Goal: Communication & Community: Participate in discussion

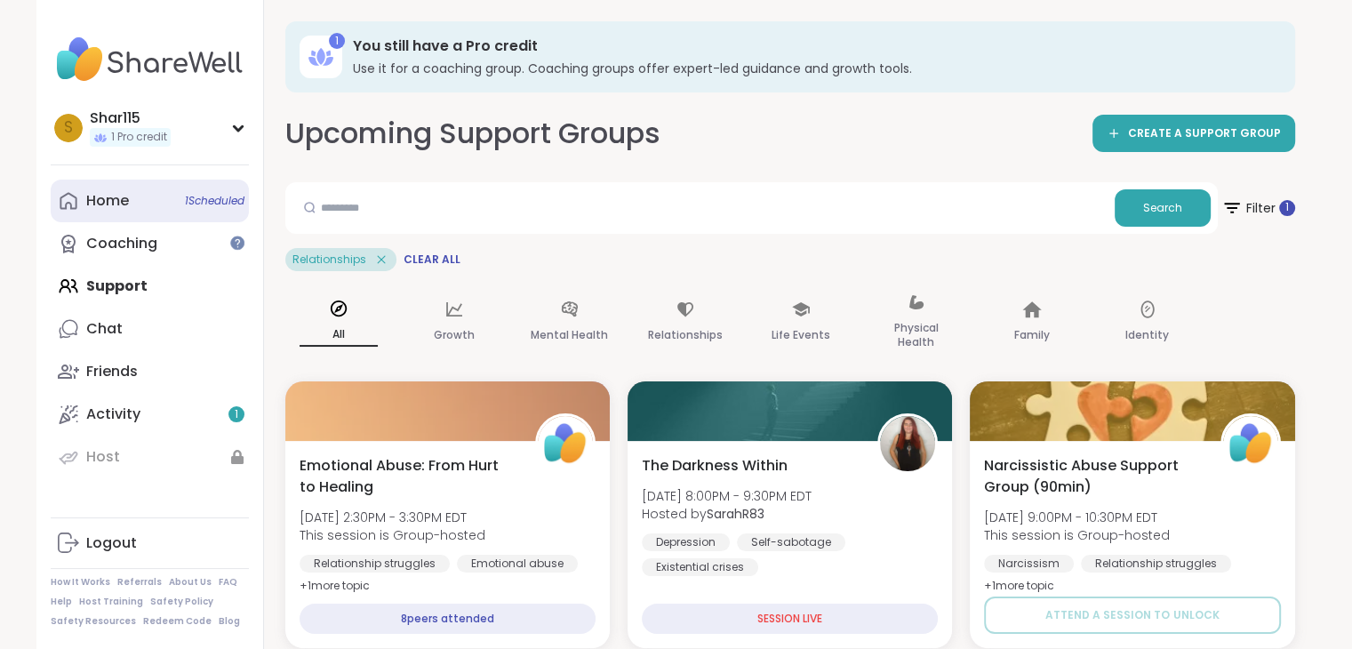
click at [129, 204] on link "Home 1 Scheduled" at bounding box center [150, 200] width 198 height 43
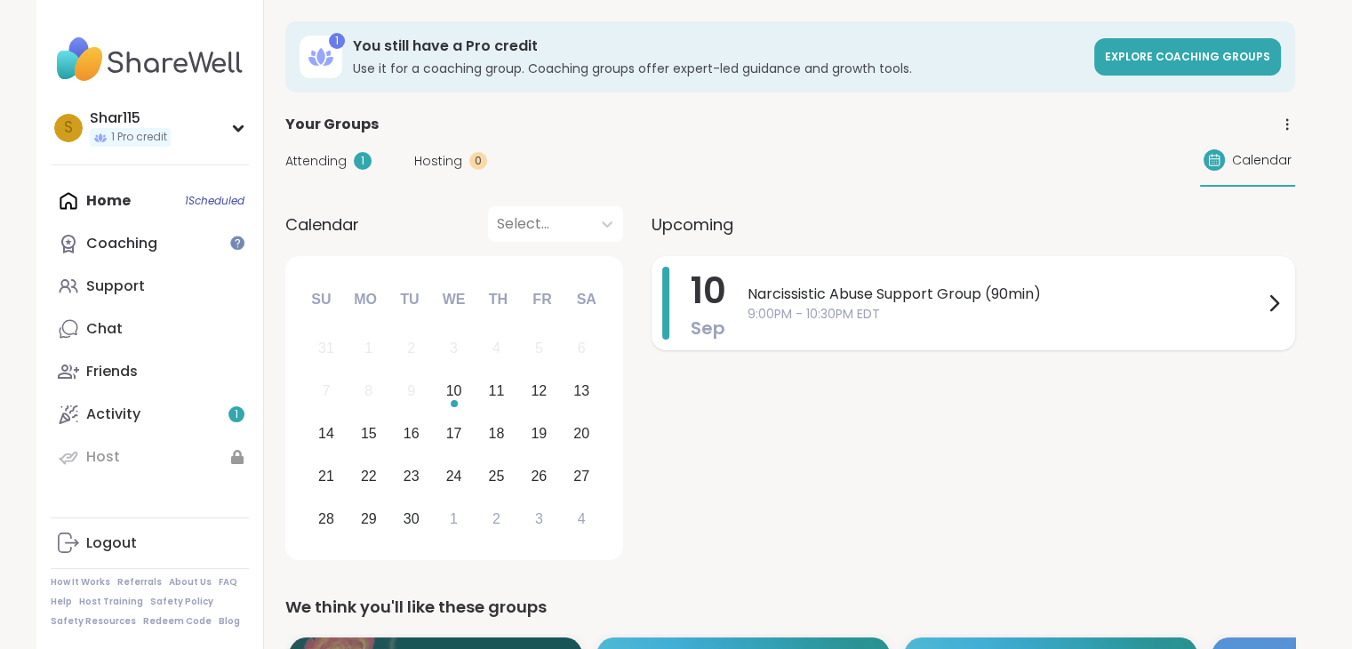
click at [947, 335] on div "Narcissistic Abuse Support Group (90min) 9:00PM - 10:30PM EDT" at bounding box center [1015, 303] width 537 height 73
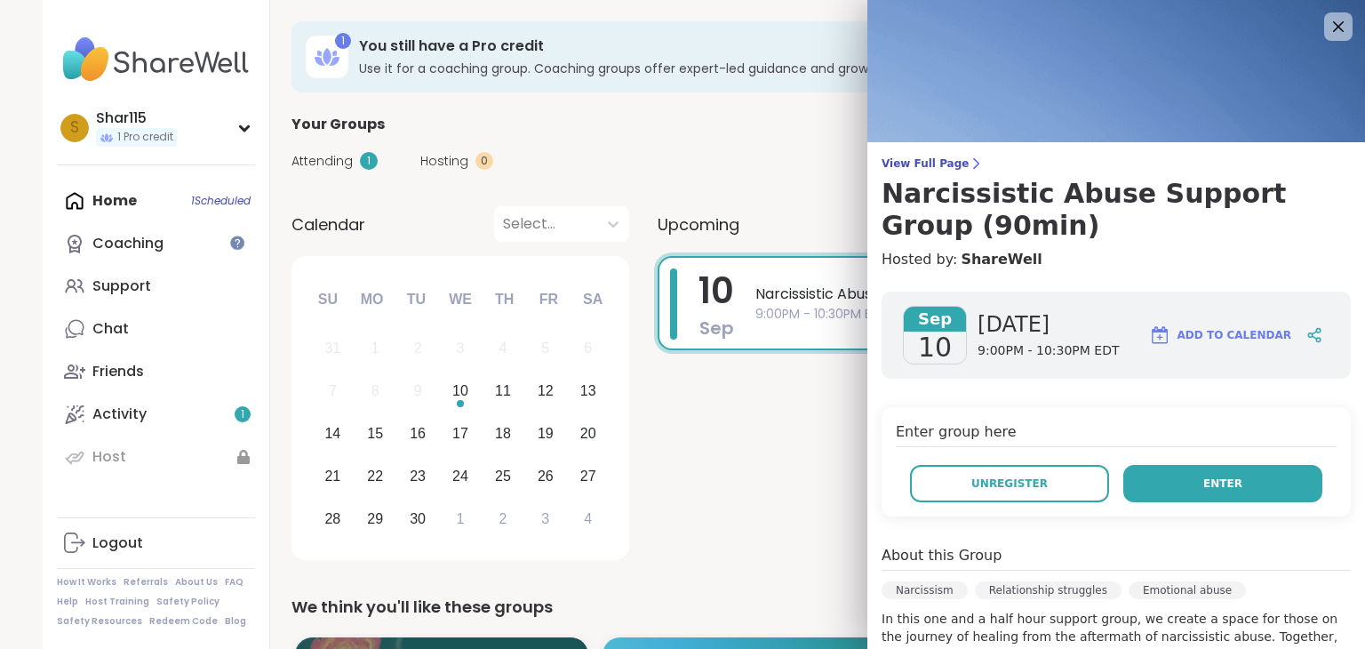
click at [1169, 484] on button "Enter" at bounding box center [1222, 483] width 199 height 37
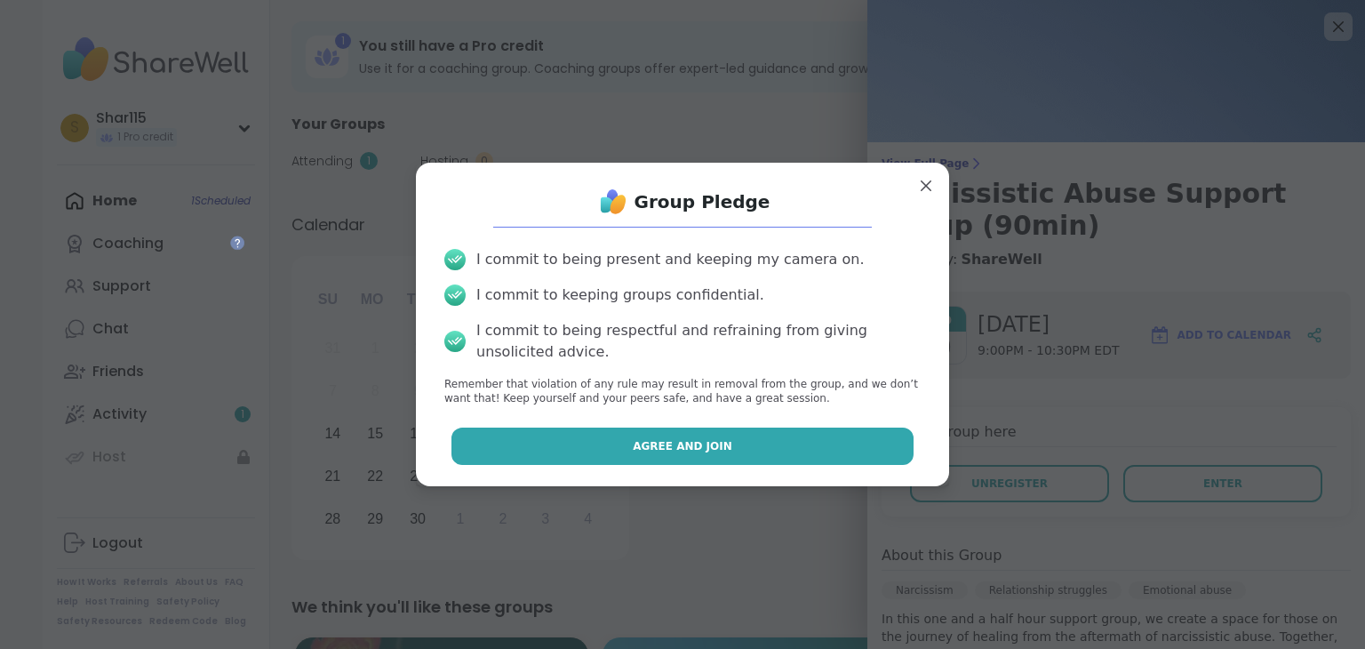
click at [678, 446] on span "Agree and Join" at bounding box center [683, 446] width 100 height 16
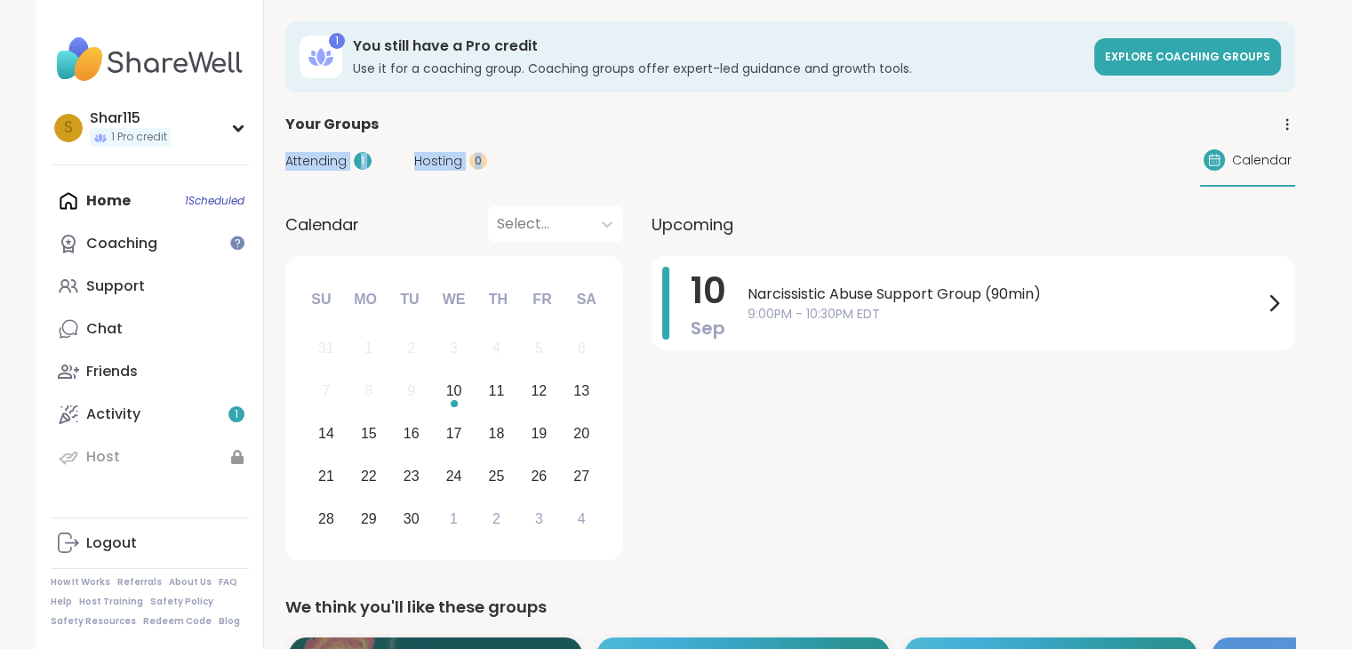
drag, startPoint x: 632, startPoint y: 161, endPoint x: 1133, endPoint y: 118, distance: 503.0
click at [1038, 140] on div "Attending 1 Hosting 0 Calendar" at bounding box center [789, 161] width 1009 height 52
click at [339, 164] on span "Attending" at bounding box center [315, 161] width 61 height 19
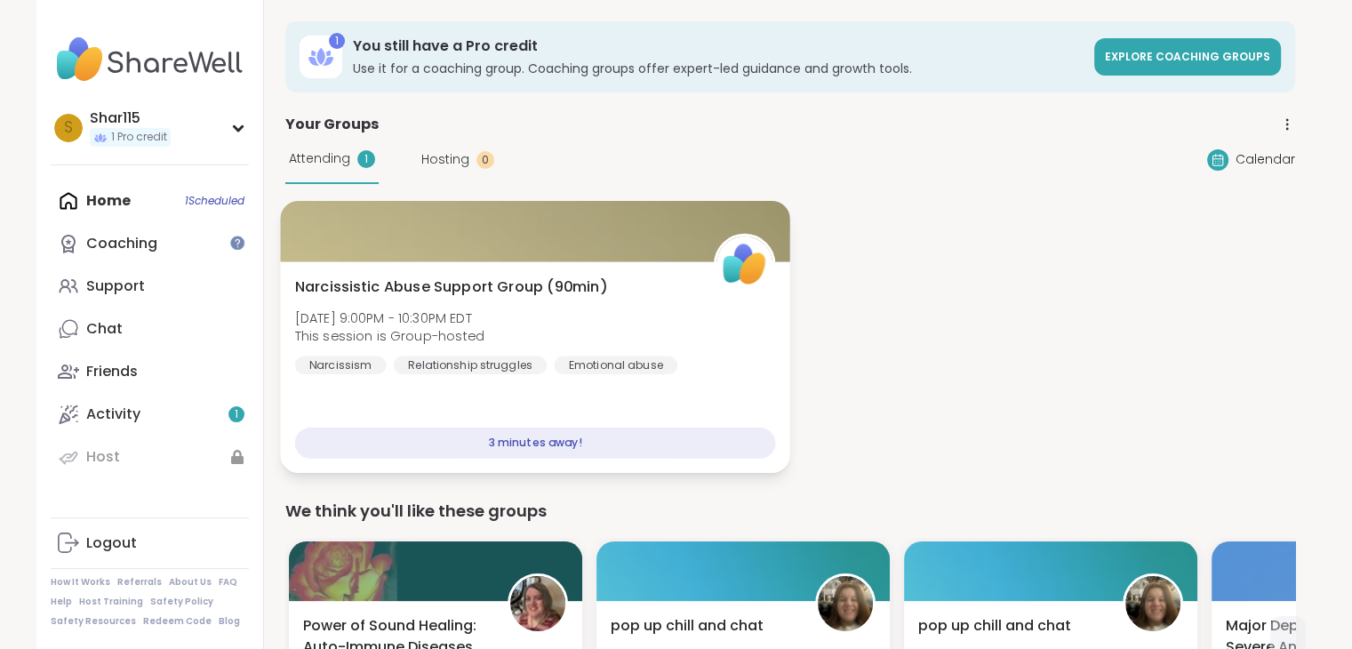
click at [544, 452] on div "3 minutes away!" at bounding box center [534, 442] width 481 height 31
click at [508, 443] on div "3 minutes away!" at bounding box center [534, 442] width 481 height 31
click at [590, 403] on div "Narcissistic Abuse Support Group (90min) [DATE] 9:00PM - 10:30PM EDT This sessi…" at bounding box center [534, 366] width 509 height 211
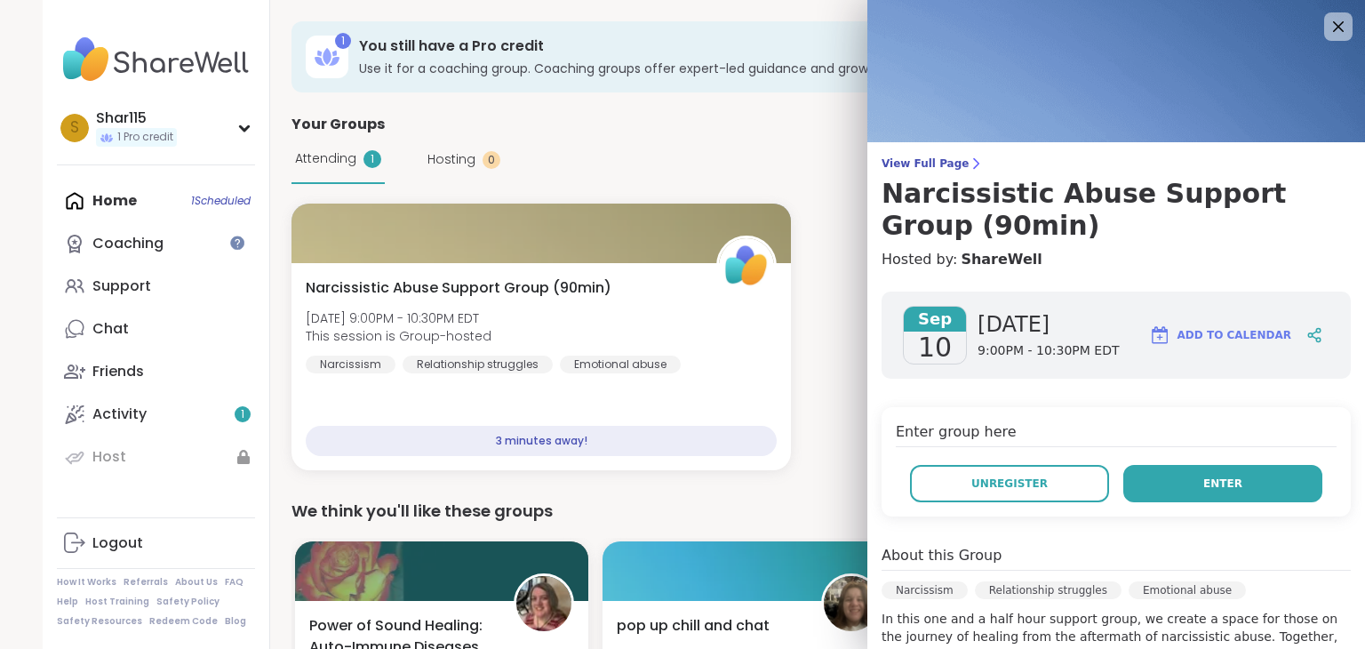
click at [1220, 480] on button "Enter" at bounding box center [1222, 483] width 199 height 37
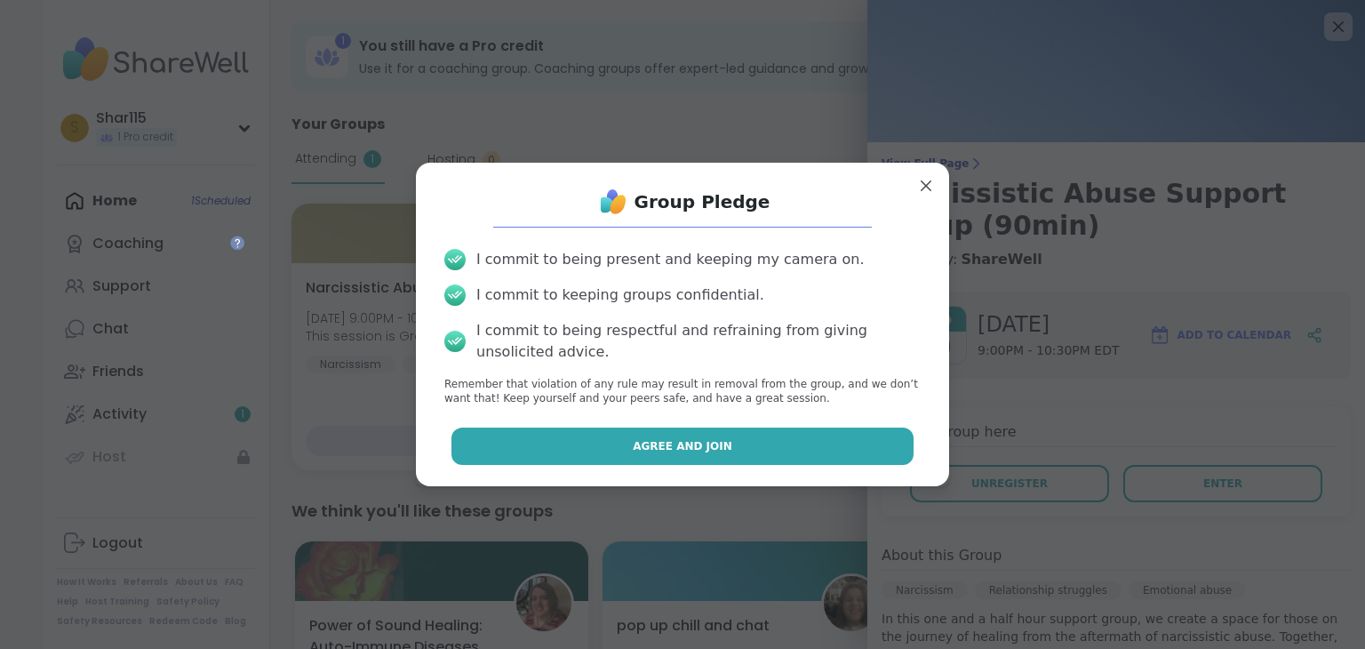
click at [754, 456] on button "Agree and Join" at bounding box center [682, 445] width 463 height 37
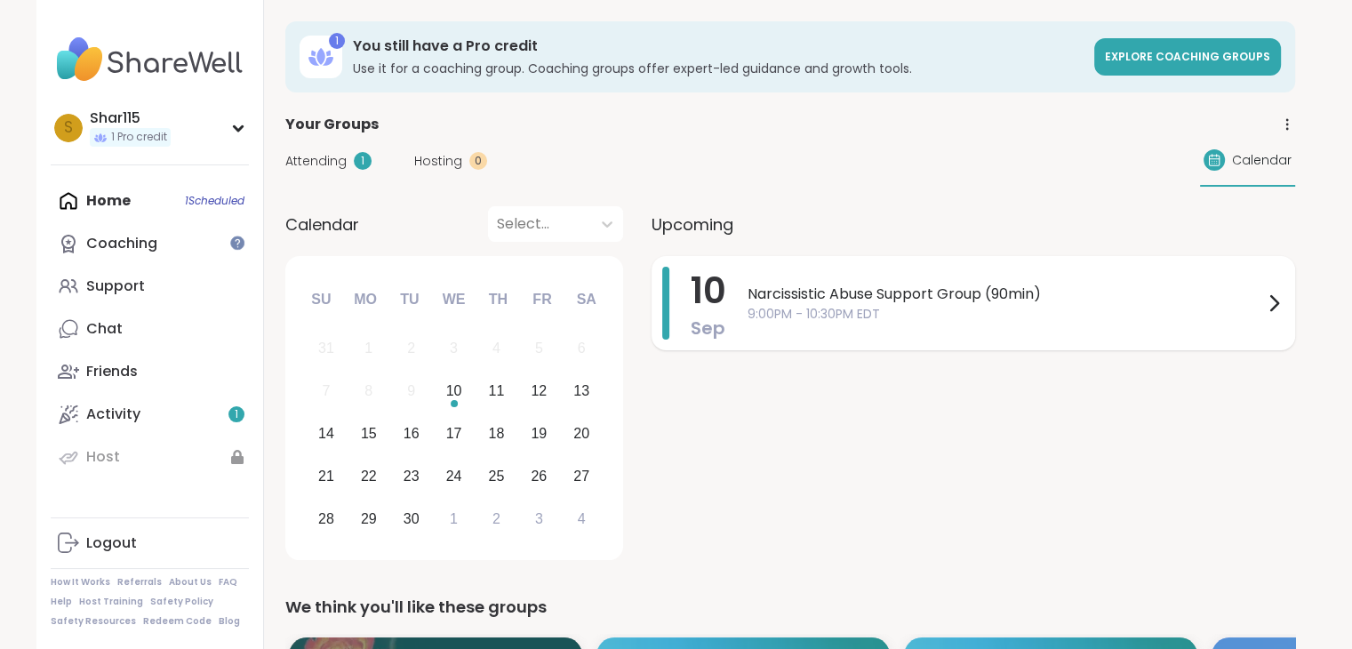
click at [892, 324] on div "Narcissistic Abuse Support Group (90min) 9:00PM - 10:30PM EDT" at bounding box center [1015, 303] width 537 height 73
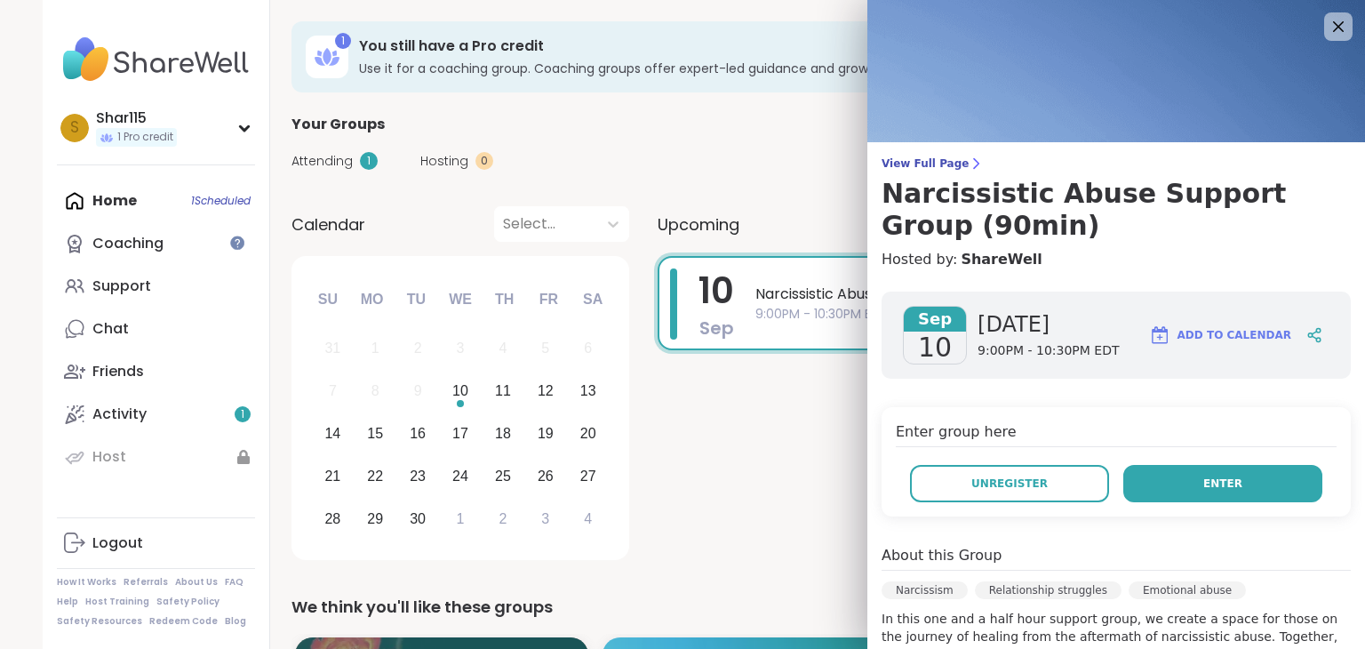
click at [1171, 488] on button "Enter" at bounding box center [1222, 483] width 199 height 37
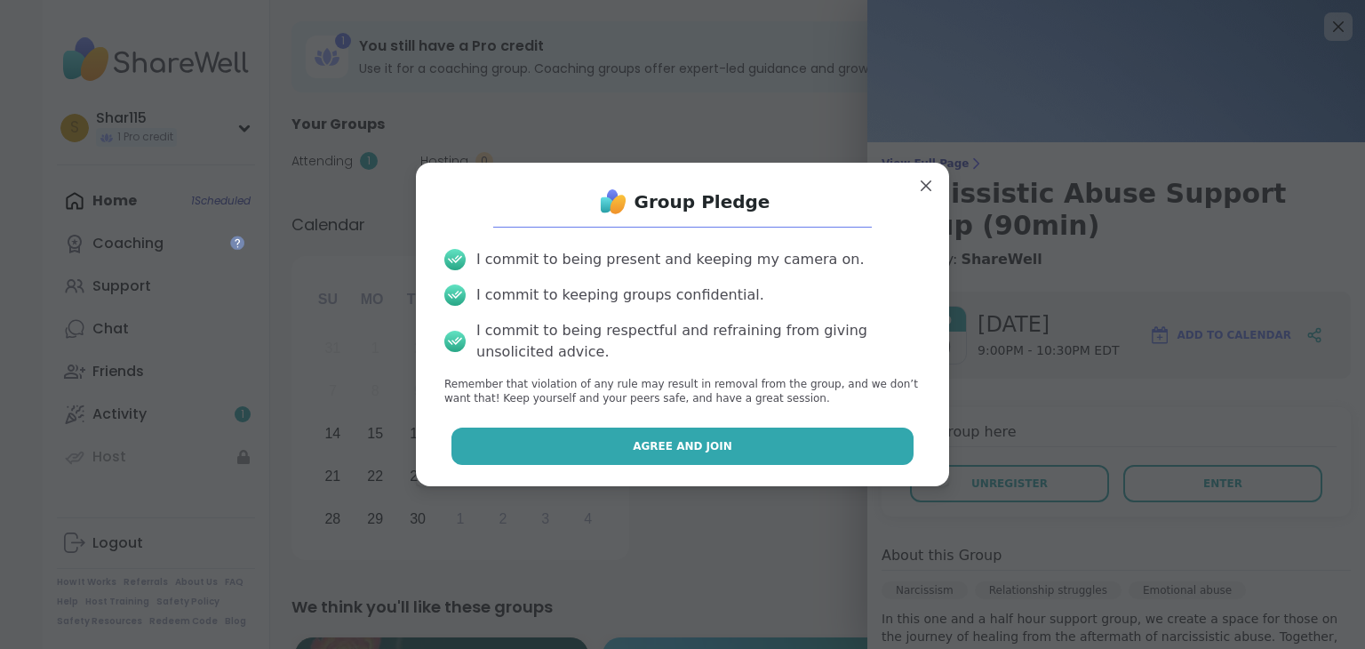
click at [790, 455] on button "Agree and Join" at bounding box center [682, 445] width 463 height 37
